Goal: Obtain resource: Download file/media

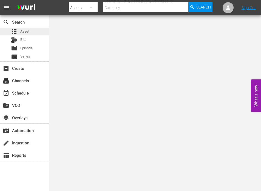
click at [27, 32] on span "Asset" at bounding box center [24, 31] width 9 height 5
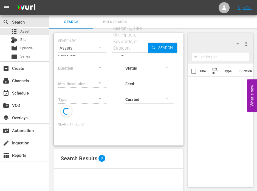
click at [133, 31] on div "Search ID, Title, Description, Keywords, or Category" at bounding box center [130, 38] width 36 height 26
click at [133, 44] on input "text" at bounding box center [130, 48] width 36 height 13
paste input "234215"
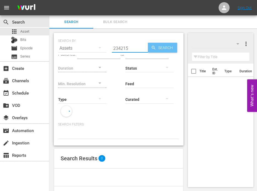
type input "234215"
click at [165, 45] on span "Search" at bounding box center [166, 48] width 21 height 10
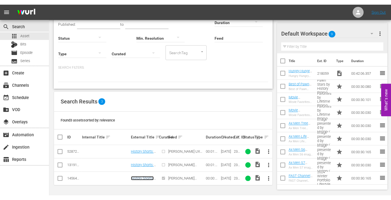
scroll to position [37, 0]
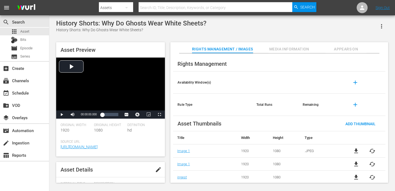
click at [350, 49] on span "Appears On" at bounding box center [346, 49] width 41 height 7
click at [337, 49] on span "Appears On" at bounding box center [346, 49] width 41 height 7
click at [352, 47] on span "Appears On" at bounding box center [346, 49] width 41 height 7
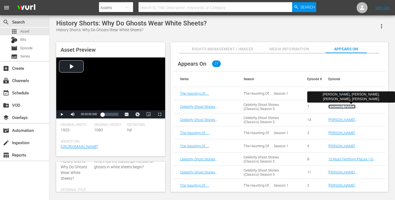
drag, startPoint x: 343, startPoint y: 109, endPoint x: 347, endPoint y: 107, distance: 4.3
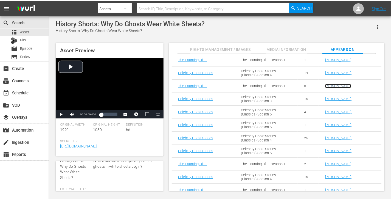
scroll to position [219, 0]
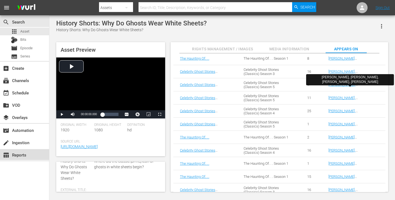
click at [33, 158] on div "table_chart Reports" at bounding box center [24, 154] width 49 height 11
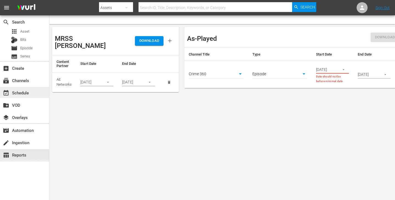
click at [26, 95] on div "event_available Schedule" at bounding box center [15, 92] width 31 height 5
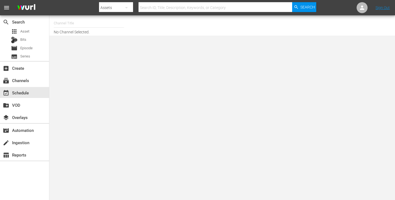
click at [117, 4] on div "Assets" at bounding box center [116, 7] width 34 height 15
click at [120, 42] on div "Episodes" at bounding box center [117, 40] width 22 height 9
click at [34, 49] on div "movie Episode" at bounding box center [24, 48] width 49 height 8
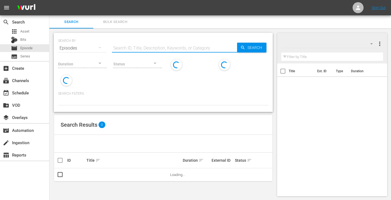
click at [132, 44] on input "text" at bounding box center [174, 48] width 125 height 13
paste input "234215"
type input "234215"
click at [254, 47] on span "Search" at bounding box center [255, 48] width 21 height 10
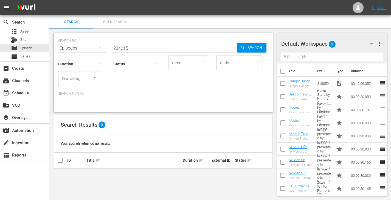
scroll to position [1, 0]
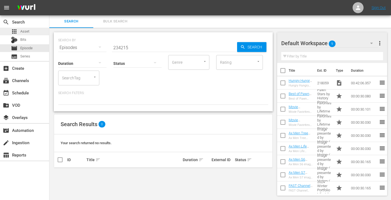
click at [33, 30] on div "apps Asset" at bounding box center [24, 32] width 49 height 8
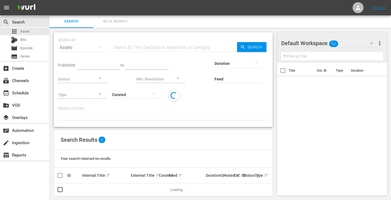
click at [130, 47] on input "text" at bounding box center [174, 47] width 125 height 13
paste input "234215"
type input "234215"
click at [256, 47] on span "Search" at bounding box center [255, 47] width 21 height 10
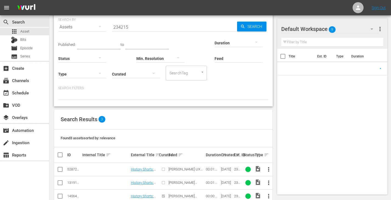
scroll to position [34, 0]
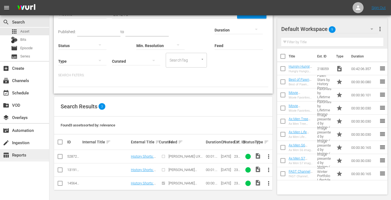
click at [22, 156] on div "table_chart Reports" at bounding box center [15, 154] width 31 height 5
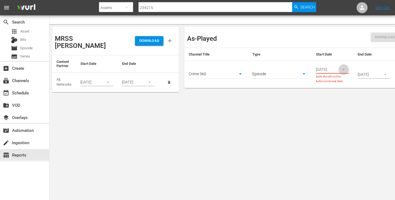
click at [342, 68] on icon "button" at bounding box center [343, 70] width 4 height 4
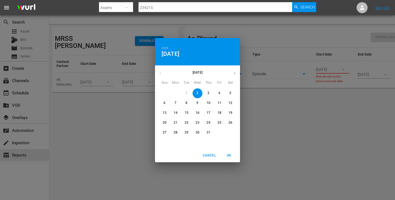
click at [233, 74] on icon "button" at bounding box center [234, 73] width 4 height 4
click at [159, 72] on icon "button" at bounding box center [160, 73] width 4 height 4
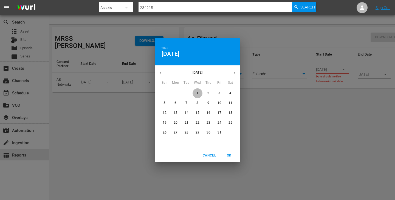
click at [196, 95] on span "1" at bounding box center [197, 93] width 10 height 5
click at [229, 154] on span "OK" at bounding box center [228, 156] width 13 height 6
type input "10/01/2025"
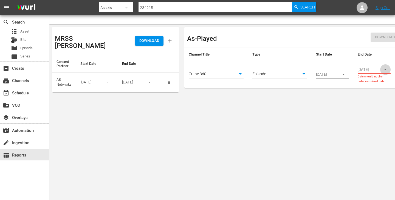
click at [384, 70] on icon "button" at bounding box center [385, 70] width 4 height 4
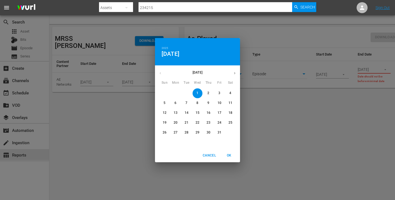
click at [235, 72] on icon "button" at bounding box center [234, 73] width 4 height 4
click at [163, 143] on p "30" at bounding box center [165, 142] width 4 height 5
click at [229, 155] on span "OK" at bounding box center [228, 156] width 13 height 6
type input "11/30/2025"
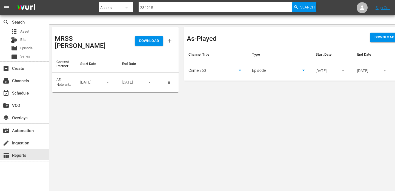
scroll to position [0, 19]
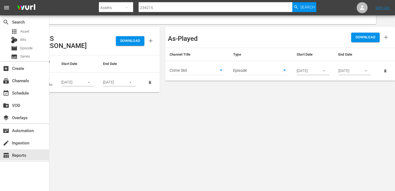
click at [372, 35] on span "DOWNLOAD" at bounding box center [366, 37] width 20 height 6
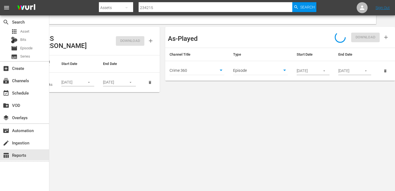
click at [207, 71] on body "menu Search By Assets Search ID, Title, Description, Keywords, or Category 2342…" at bounding box center [197, 95] width 395 height 191
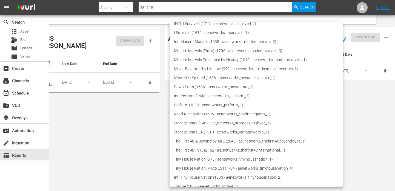
scroll to position [191, 0]
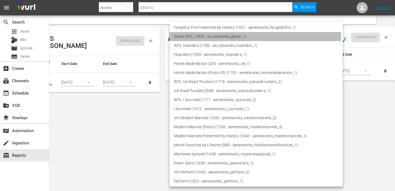
click at [228, 36] on li "Ghost INTL (1820 - ae_networks_ghost_1)" at bounding box center [256, 36] width 173 height 9
type input "1820"
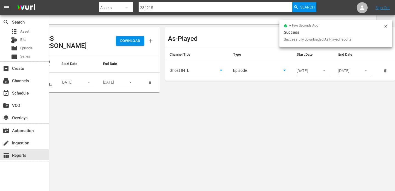
click at [387, 26] on icon at bounding box center [386, 26] width 4 height 4
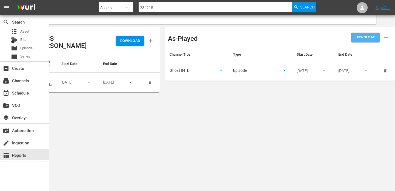
click at [363, 38] on span "DOWNLOAD" at bounding box center [366, 37] width 20 height 6
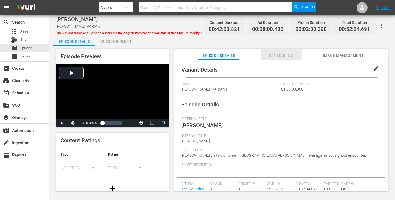
click at [261, 54] on span "Scheduling" at bounding box center [280, 55] width 41 height 7
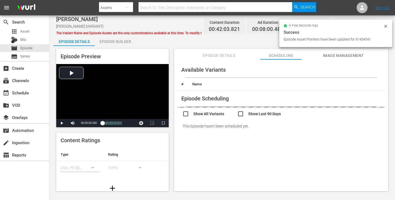
click at [204, 116] on input "checkbox" at bounding box center [209, 115] width 55 height 8
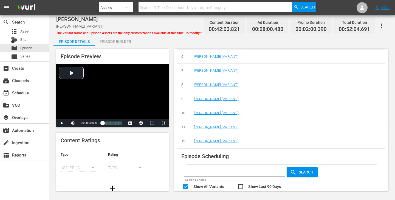
scroll to position [106, 0]
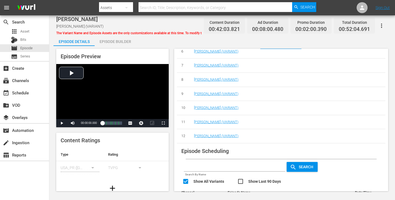
click at [201, 182] on input "checkbox" at bounding box center [209, 182] width 55 height 8
checkbox input "false"
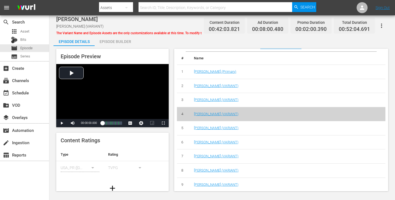
scroll to position [0, 0]
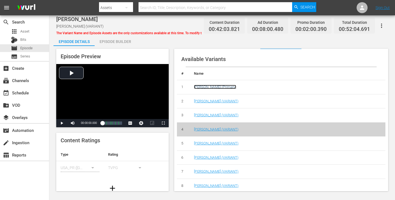
click at [213, 88] on link "Jay Thomas (Primary)" at bounding box center [215, 87] width 42 height 4
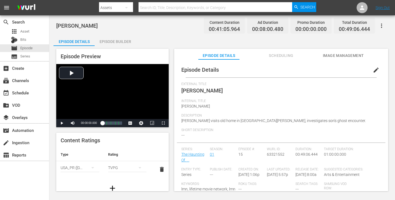
click at [270, 50] on button "Scheduling" at bounding box center [280, 54] width 41 height 11
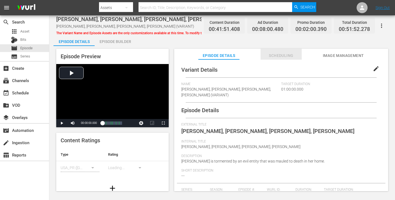
click at [271, 52] on button "Scheduling" at bounding box center [280, 54] width 41 height 11
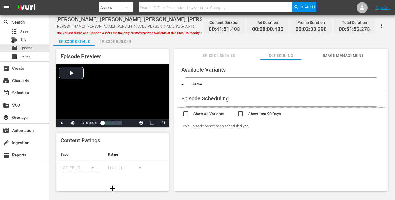
click at [205, 114] on input "checkbox" at bounding box center [209, 115] width 55 height 8
checkbox input "true"
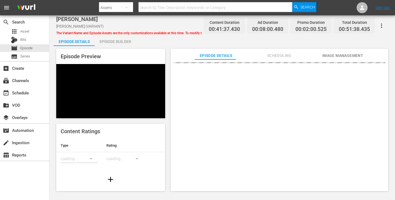
click at [283, 53] on span "Scheduling" at bounding box center [278, 55] width 41 height 7
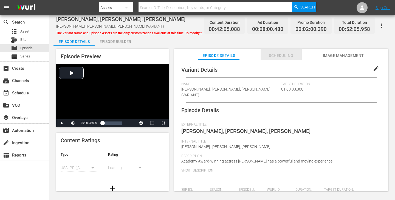
click at [281, 55] on span "Scheduling" at bounding box center [280, 55] width 41 height 7
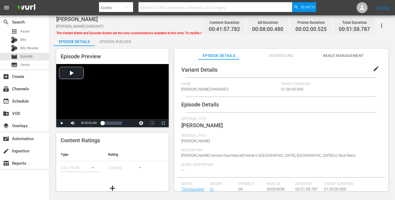
click at [275, 55] on span "Scheduling" at bounding box center [280, 55] width 41 height 7
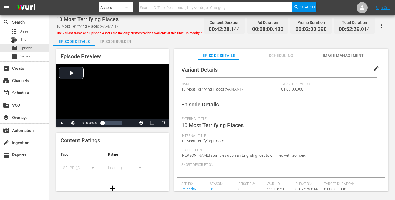
click at [278, 54] on span "Scheduling" at bounding box center [280, 55] width 41 height 7
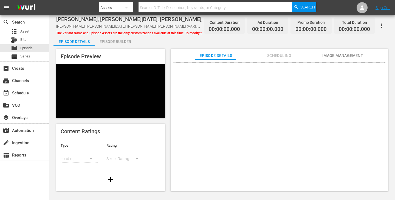
click at [273, 54] on span "Scheduling" at bounding box center [278, 55] width 41 height 7
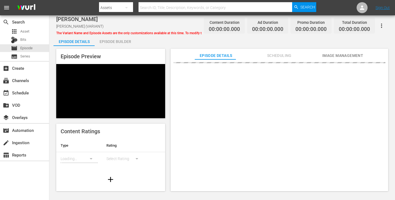
click at [273, 54] on span "Scheduling" at bounding box center [278, 55] width 41 height 7
click at [279, 59] on button "Scheduling" at bounding box center [278, 54] width 41 height 11
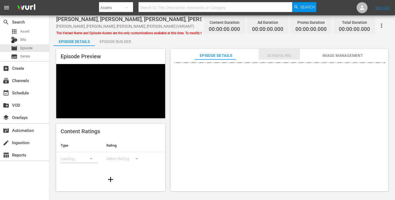
click at [281, 57] on span "Scheduling" at bounding box center [278, 55] width 41 height 7
click at [274, 53] on span "Scheduling" at bounding box center [278, 55] width 41 height 7
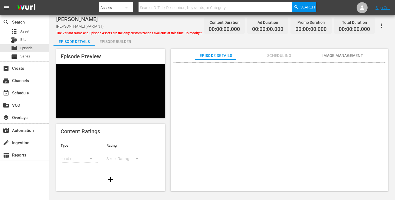
click at [277, 56] on span "Scheduling" at bounding box center [278, 55] width 41 height 7
click at [277, 54] on span "Scheduling" at bounding box center [278, 55] width 41 height 7
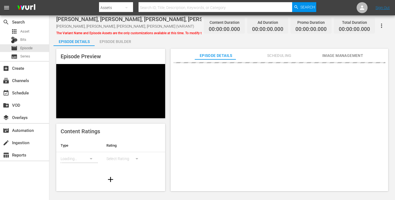
click at [273, 54] on span "Scheduling" at bounding box center [278, 55] width 41 height 7
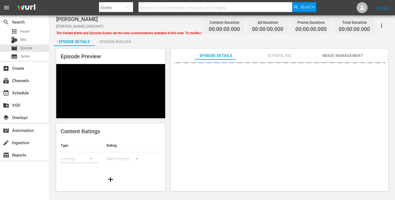
drag, startPoint x: 273, startPoint y: 56, endPoint x: 275, endPoint y: 53, distance: 3.7
click at [273, 56] on span "Scheduling" at bounding box center [278, 55] width 41 height 7
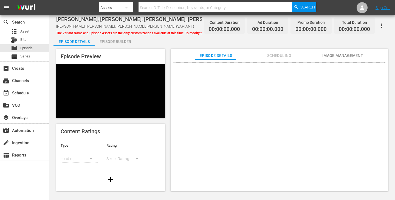
click at [284, 50] on button "Scheduling" at bounding box center [278, 54] width 41 height 11
click at [273, 57] on span "Scheduling" at bounding box center [278, 55] width 41 height 7
